Goal: Navigation & Orientation: Understand site structure

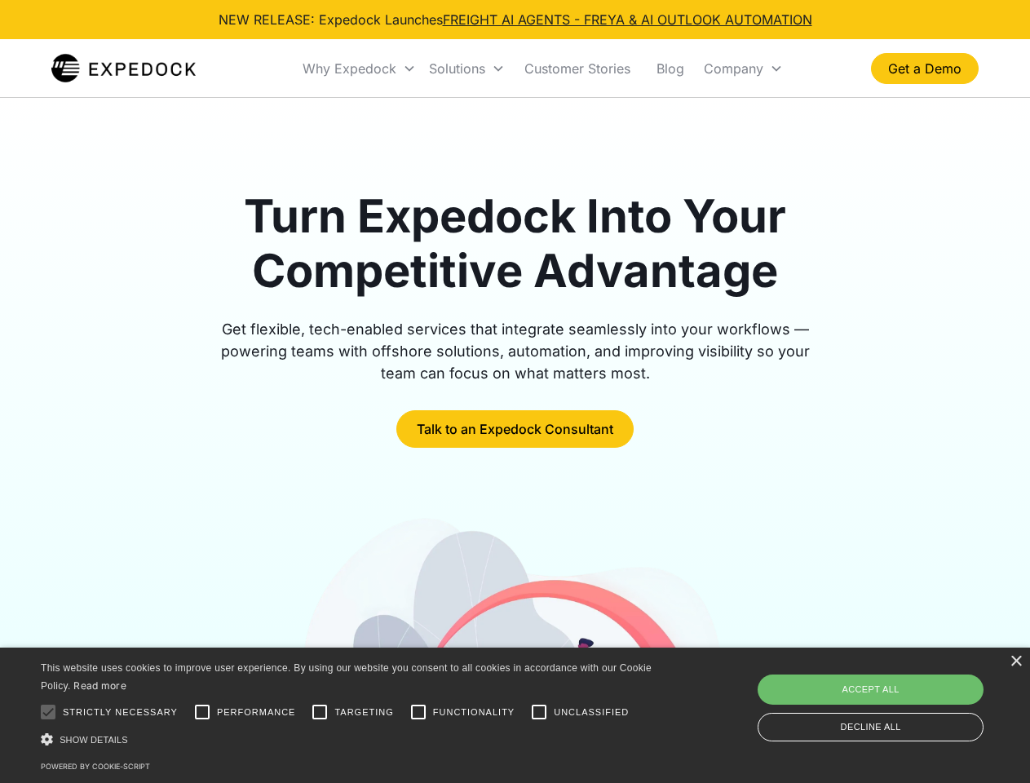
click at [360, 69] on div "Why Expedock" at bounding box center [350, 68] width 94 height 16
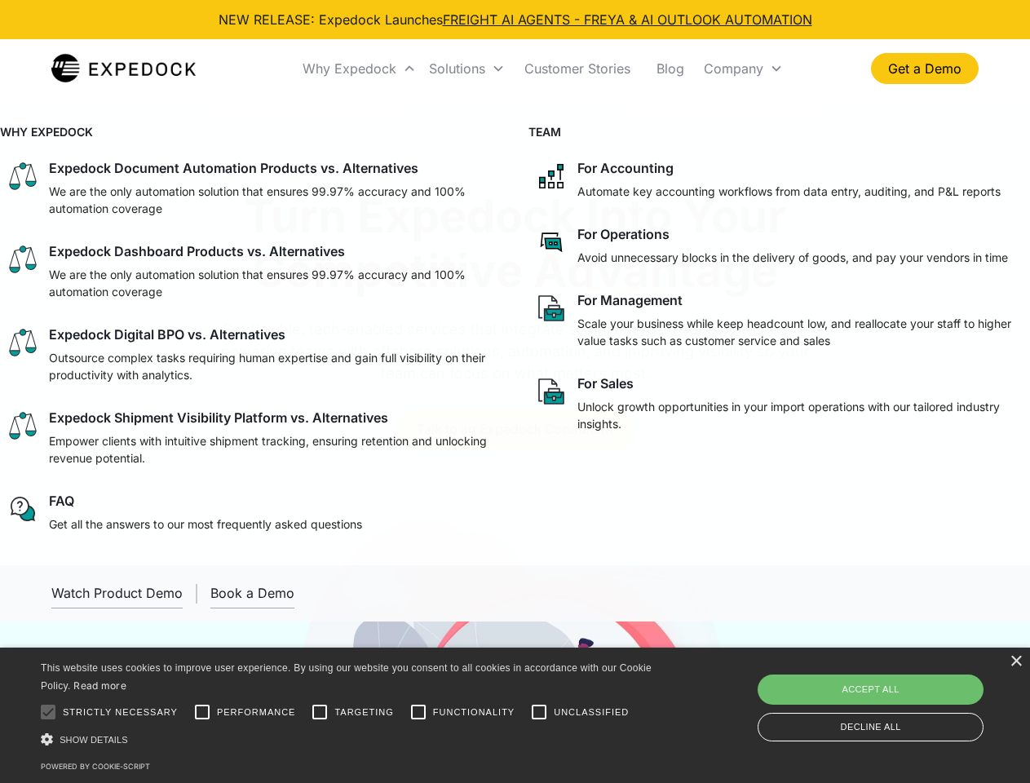
click at [466, 69] on div "Solutions" at bounding box center [457, 68] width 56 height 16
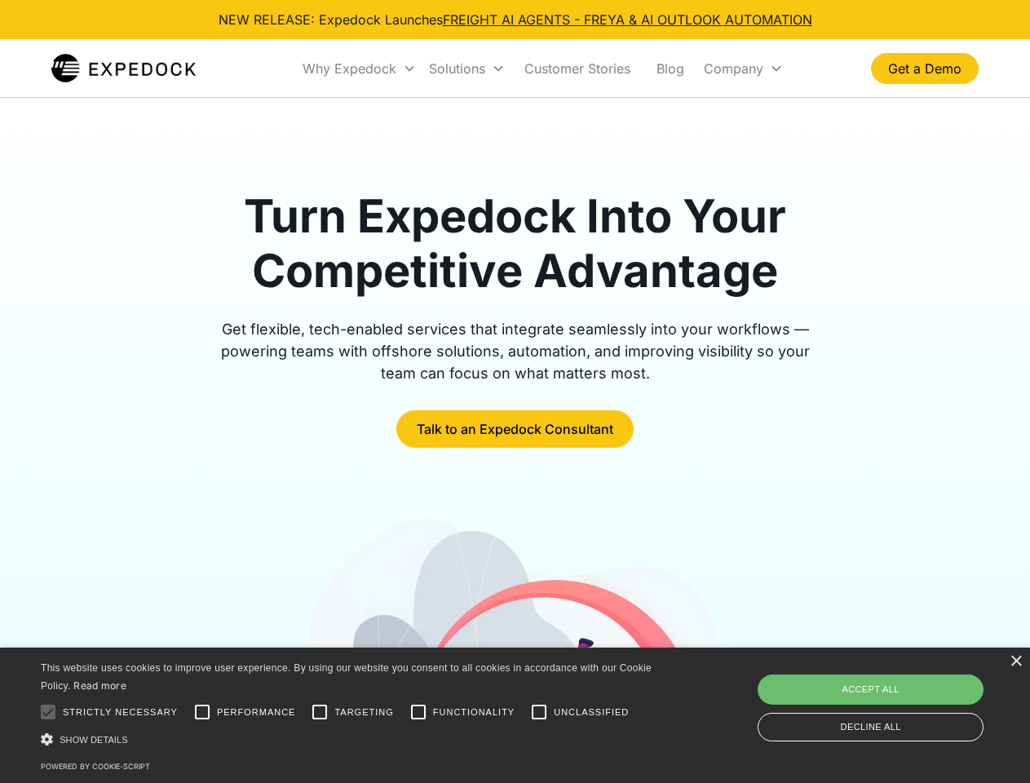
click at [743, 69] on div "Company" at bounding box center [734, 68] width 60 height 16
click at [48, 712] on div at bounding box center [48, 712] width 33 height 33
click at [202, 712] on input "Performance" at bounding box center [202, 712] width 33 height 33
checkbox input "true"
click at [320, 712] on input "Targeting" at bounding box center [319, 712] width 33 height 33
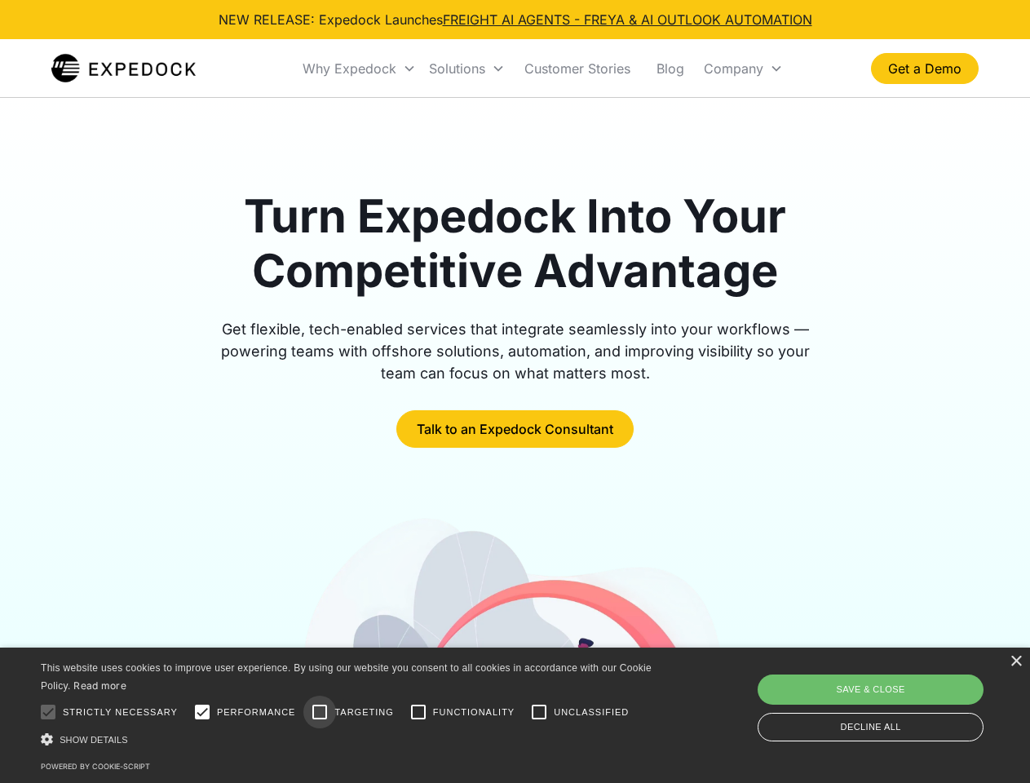
checkbox input "true"
click at [418, 712] on input "Functionality" at bounding box center [418, 712] width 33 height 33
checkbox input "true"
click at [539, 712] on input "Unclassified" at bounding box center [539, 712] width 33 height 33
checkbox input "true"
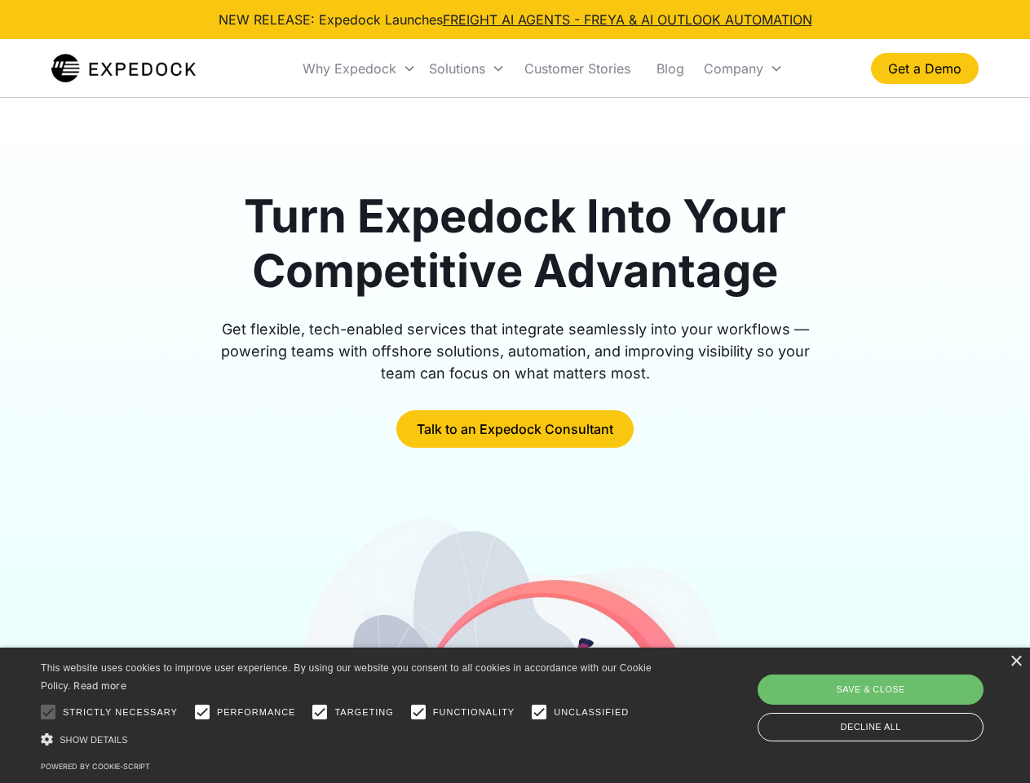
click at [349, 739] on div "Show details Hide details" at bounding box center [349, 739] width 617 height 17
